Goal: Information Seeking & Learning: Learn about a topic

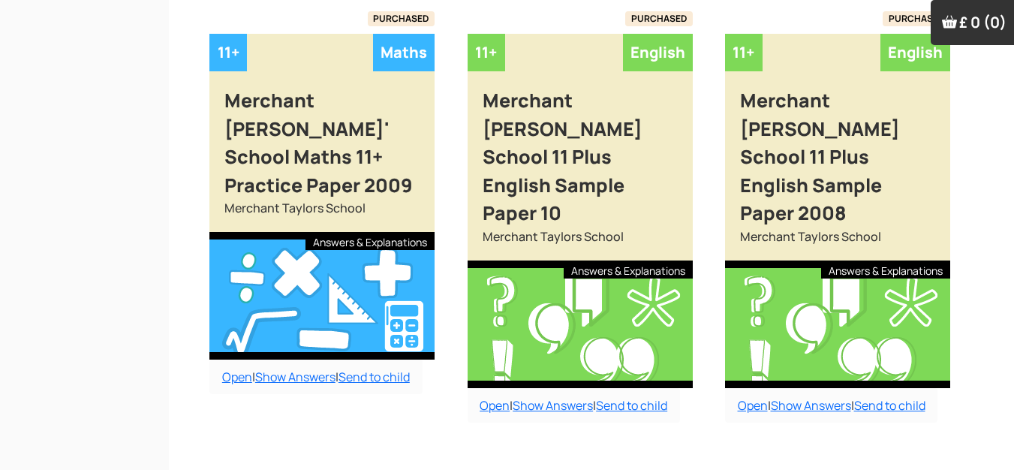
scroll to position [658, 0]
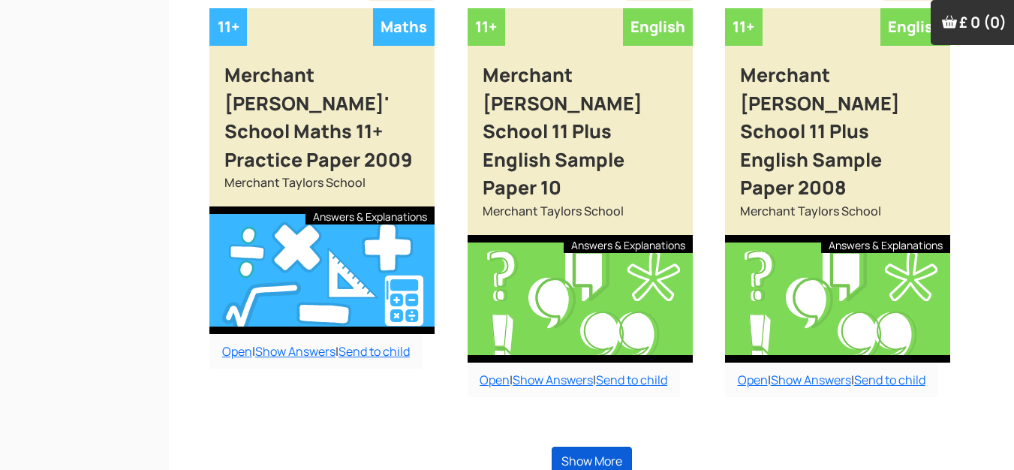
type input "merch"
click at [611, 447] on button "Show More" at bounding box center [592, 461] width 80 height 29
click at [540, 371] on link "Show Answers" at bounding box center [553, 379] width 80 height 17
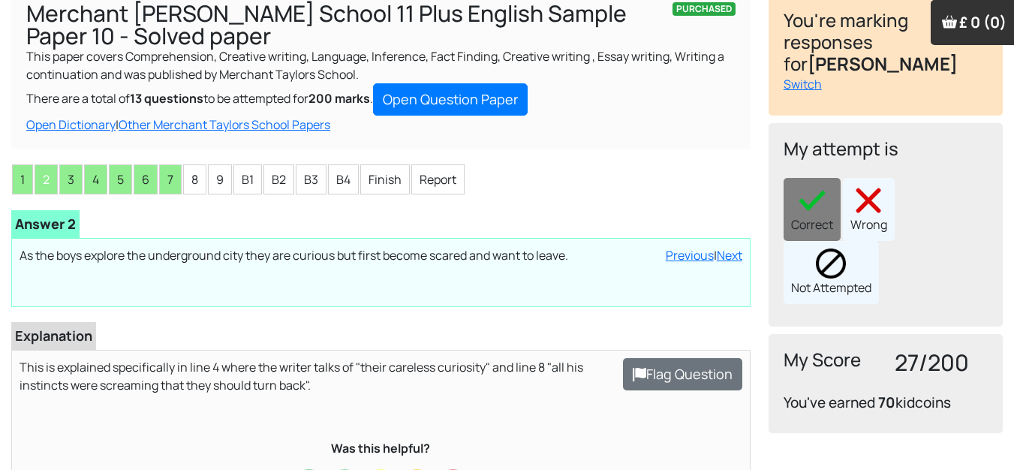
scroll to position [150, 0]
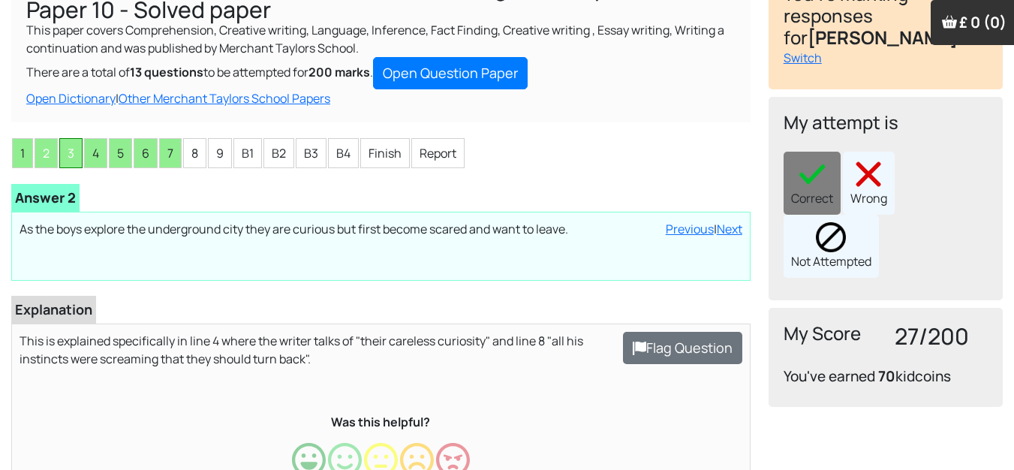
click at [77, 161] on li "3" at bounding box center [70, 153] width 23 height 30
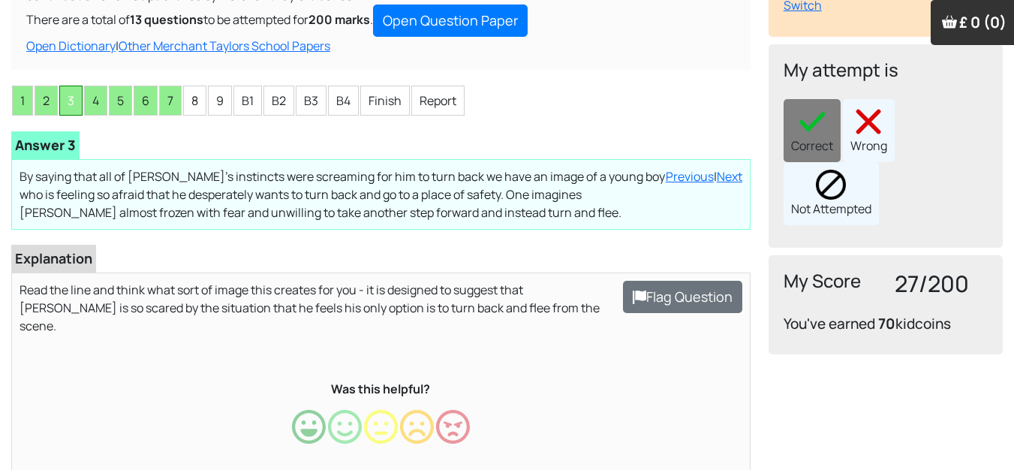
scroll to position [225, 0]
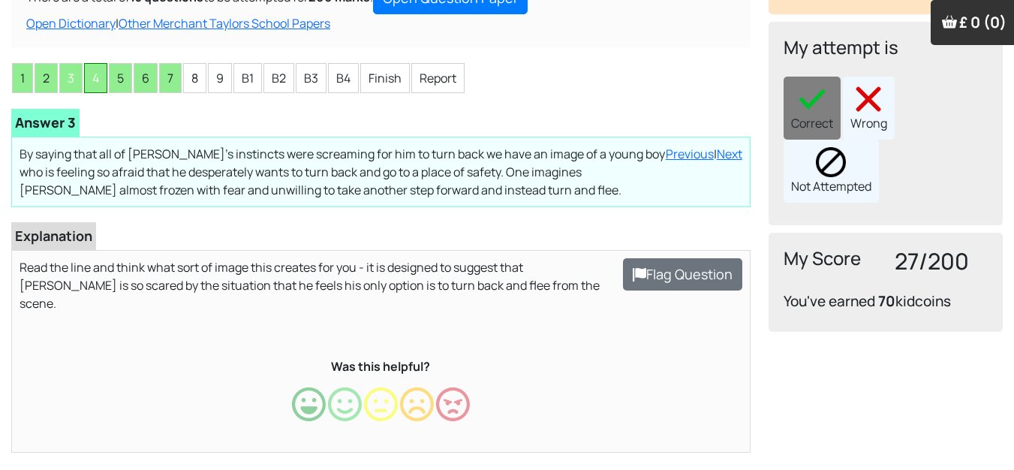
click at [88, 77] on li "4" at bounding box center [95, 78] width 23 height 30
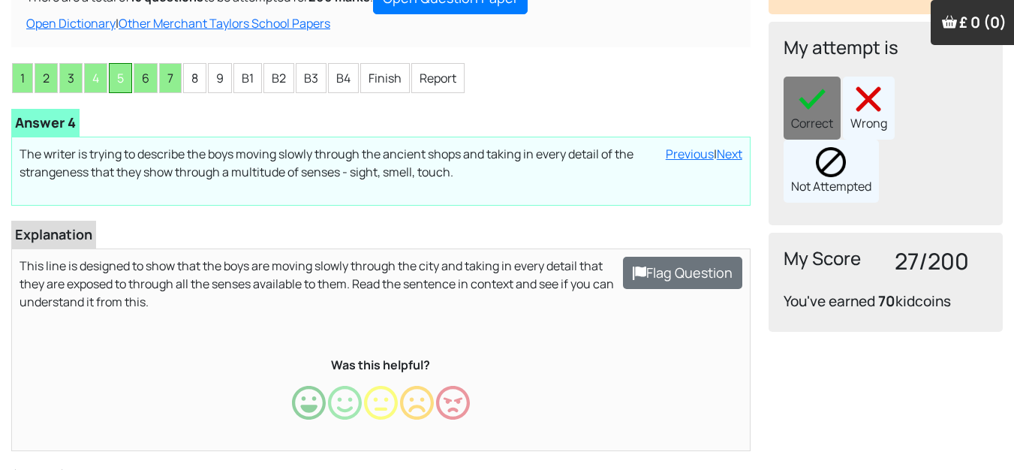
click at [116, 79] on li "5" at bounding box center [120, 78] width 23 height 30
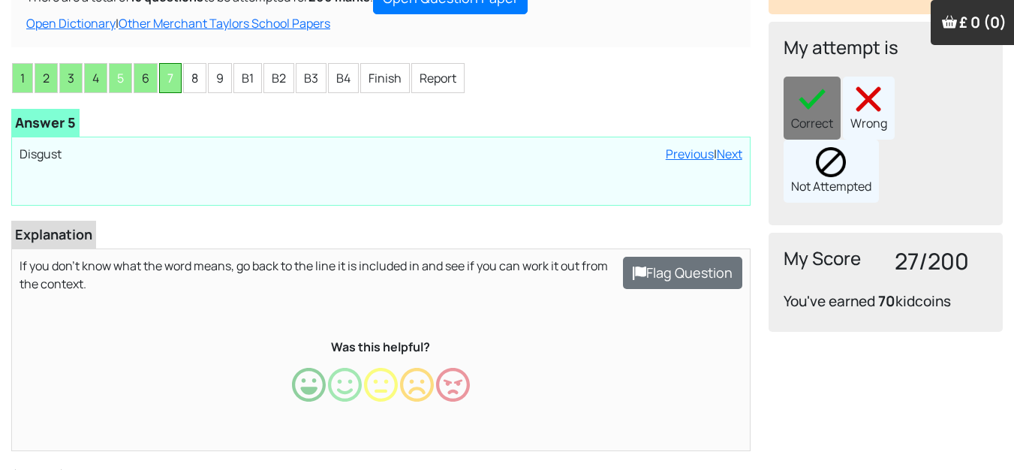
click at [164, 86] on li "7" at bounding box center [170, 78] width 23 height 30
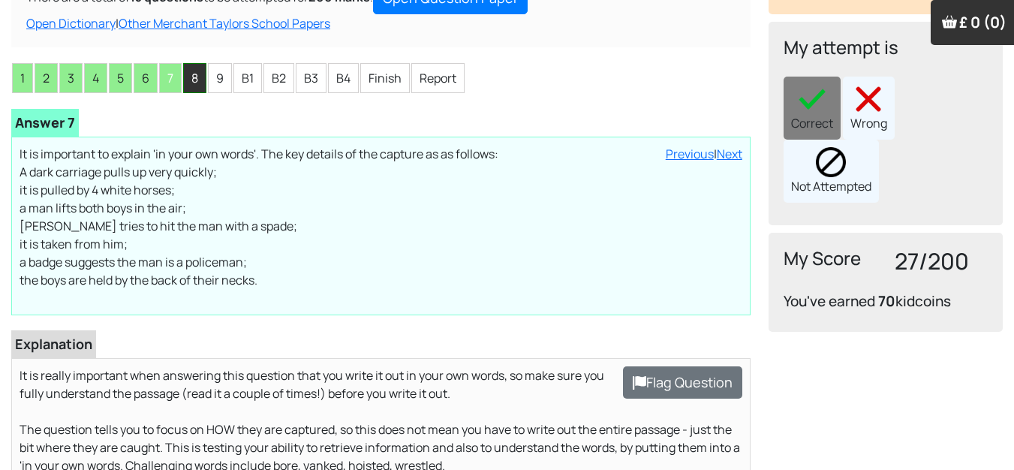
click at [203, 88] on li "8" at bounding box center [194, 78] width 23 height 30
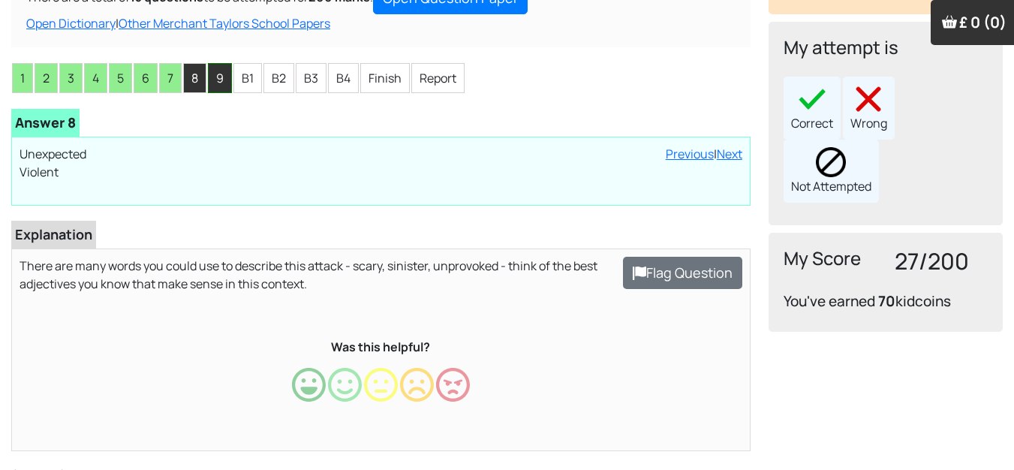
click at [232, 69] on li "9" at bounding box center [220, 78] width 24 height 30
